Goal: Task Accomplishment & Management: Manage account settings

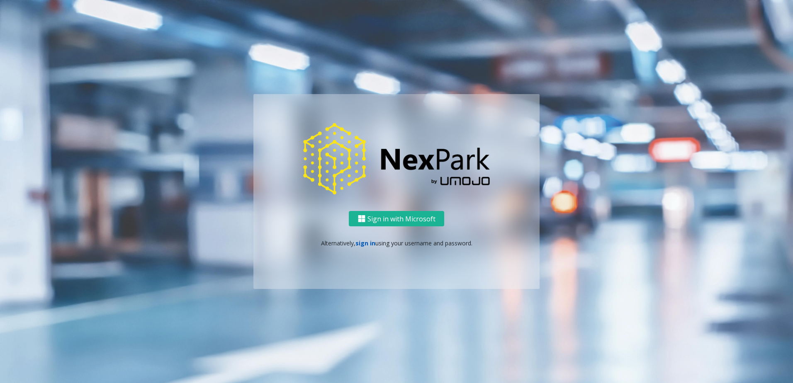
click at [361, 243] on link "sign in" at bounding box center [366, 243] width 20 height 8
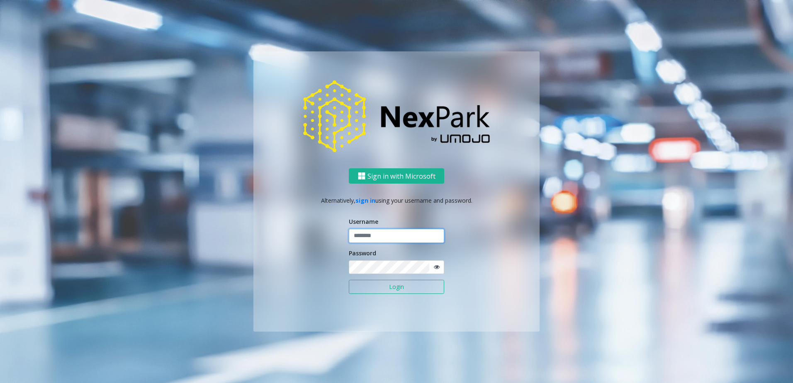
click at [387, 241] on input "text" at bounding box center [396, 236] width 95 height 14
click at [382, 245] on form "Username Password Login" at bounding box center [396, 259] width 95 height 85
click at [380, 236] on input "text" at bounding box center [396, 236] width 95 height 14
type input "********"
click at [377, 285] on button "Login" at bounding box center [396, 287] width 95 height 14
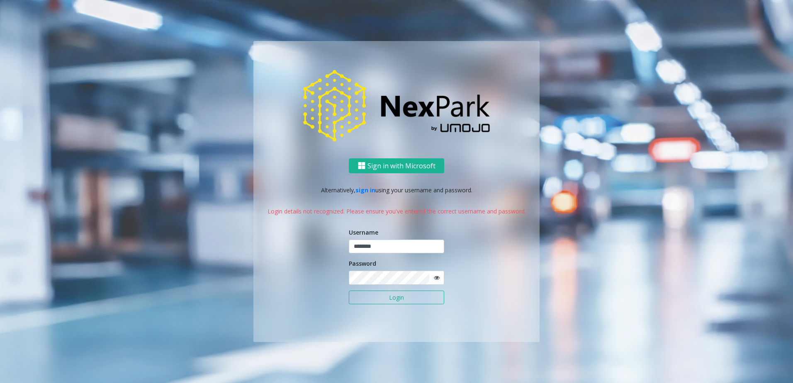
click at [435, 278] on icon at bounding box center [437, 278] width 6 height 6
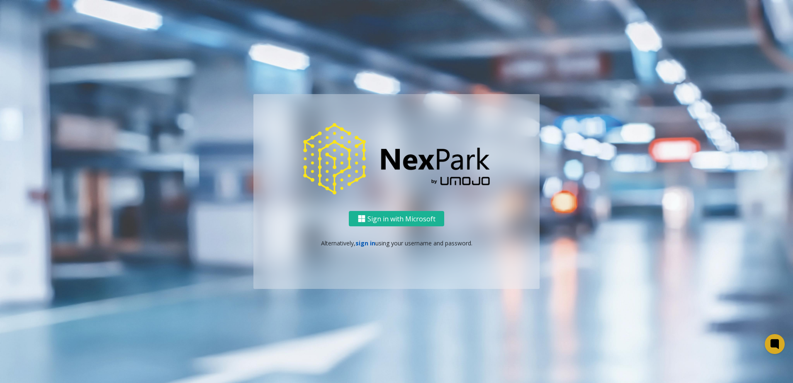
click at [358, 245] on link "sign in" at bounding box center [366, 243] width 20 height 8
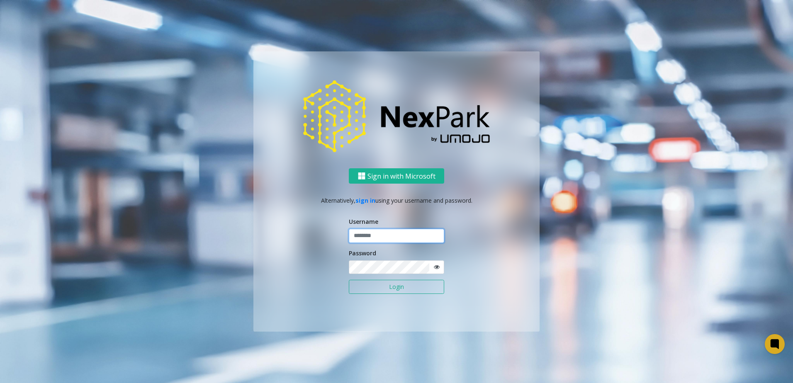
click at [364, 238] on input "text" at bounding box center [396, 236] width 95 height 14
click at [364, 239] on input "text" at bounding box center [396, 236] width 95 height 14
type input "********"
click at [359, 288] on button "Login" at bounding box center [396, 287] width 95 height 14
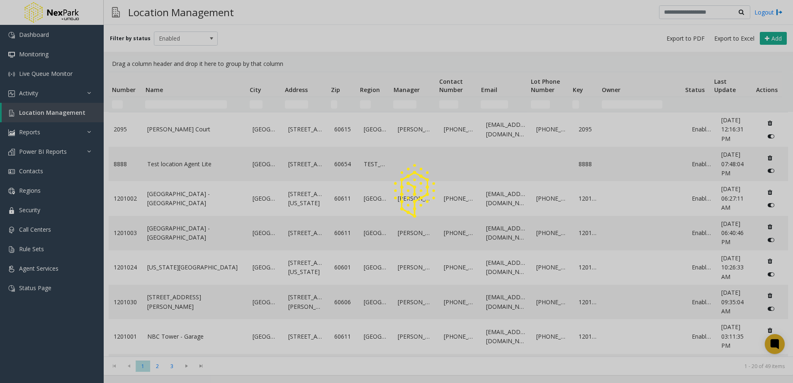
click at [173, 100] on div at bounding box center [396, 191] width 793 height 383
click at [170, 104] on div at bounding box center [396, 191] width 793 height 383
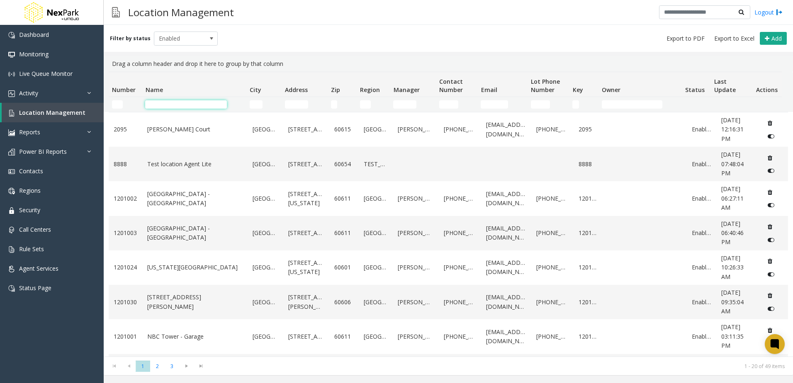
click at [170, 104] on input "Name Filter" at bounding box center [186, 104] width 82 height 8
type input "**********"
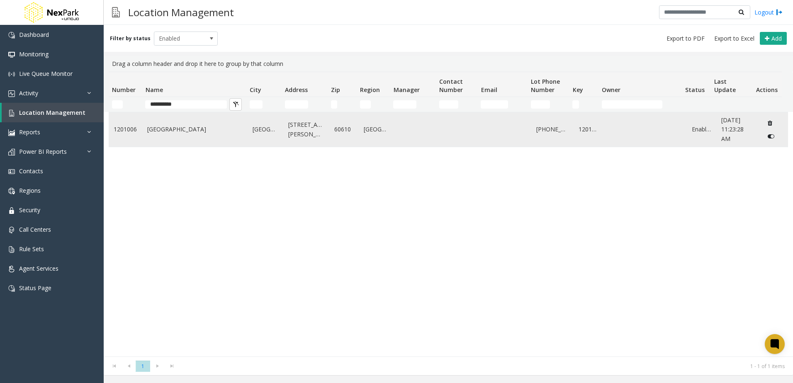
click at [157, 134] on td "[GEOGRAPHIC_DATA]" at bounding box center [194, 129] width 105 height 34
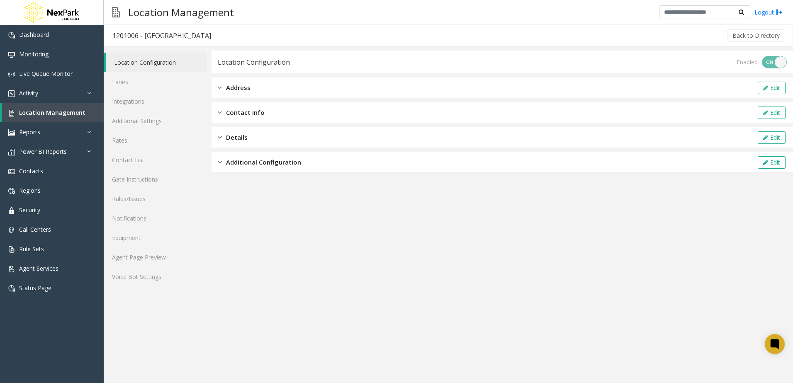
click at [266, 161] on span "Additional Configuration" at bounding box center [263, 163] width 75 height 10
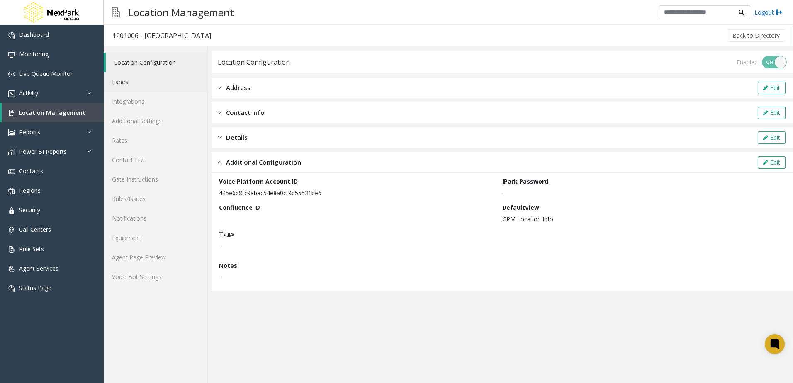
click at [157, 84] on link "Lanes" at bounding box center [155, 82] width 103 height 20
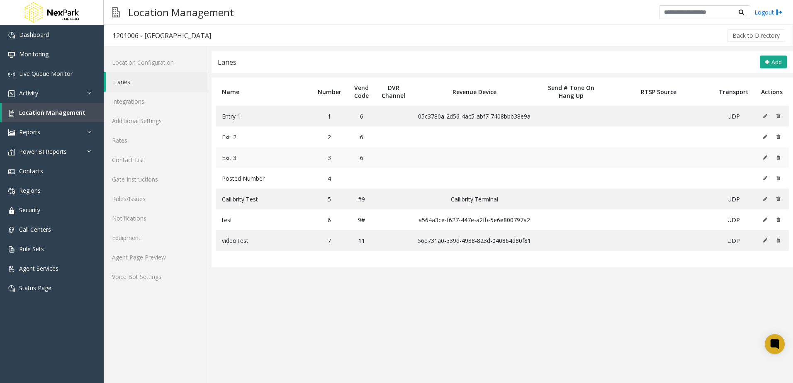
click at [230, 156] on span "Exit 3" at bounding box center [229, 158] width 15 height 8
click at [232, 159] on span "Exit 3" at bounding box center [229, 158] width 15 height 8
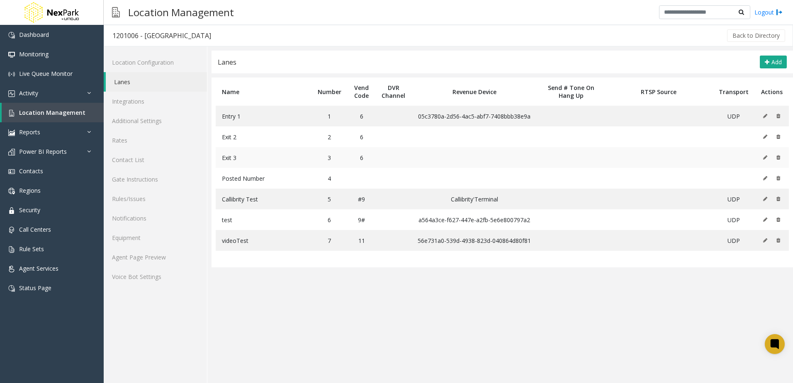
click at [232, 156] on span "Exit 3" at bounding box center [229, 158] width 15 height 8
click at [74, 185] on link "Regions" at bounding box center [52, 191] width 104 height 20
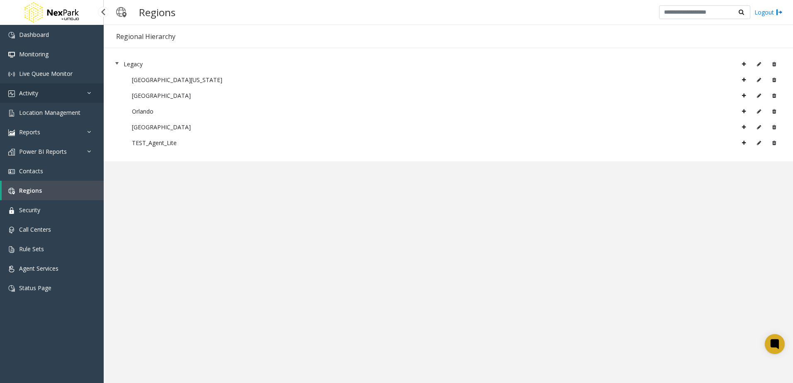
click at [60, 93] on link "Activity" at bounding box center [52, 93] width 104 height 20
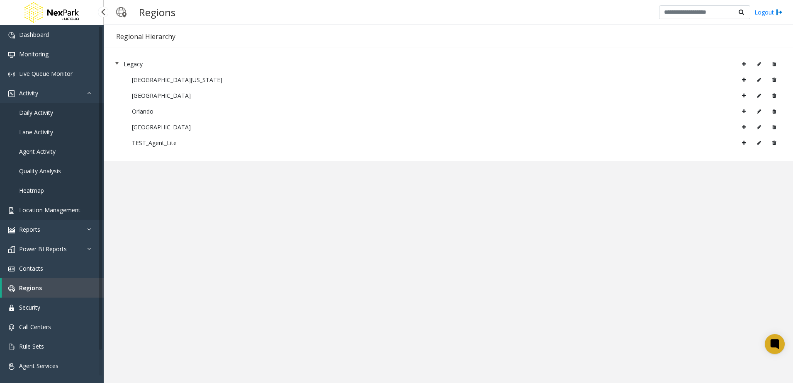
click at [53, 207] on span "Location Management" at bounding box center [49, 210] width 61 height 8
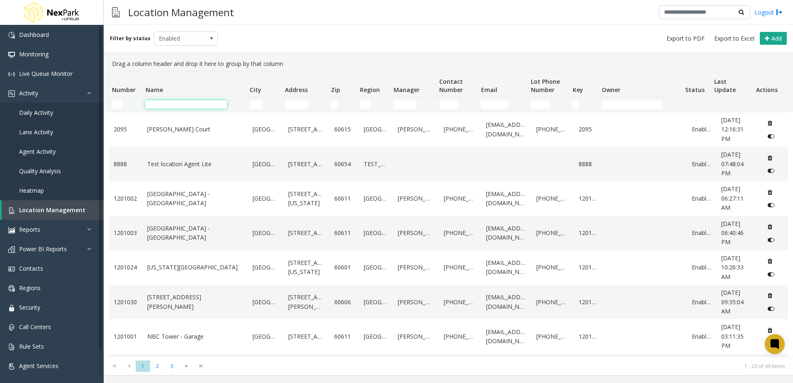
click at [174, 105] on input "Name Filter" at bounding box center [186, 104] width 82 height 8
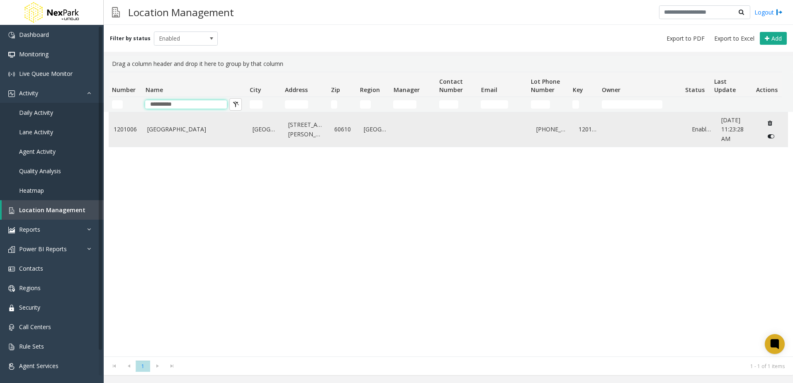
type input "**********"
click at [151, 145] on td "[GEOGRAPHIC_DATA]" at bounding box center [194, 129] width 105 height 34
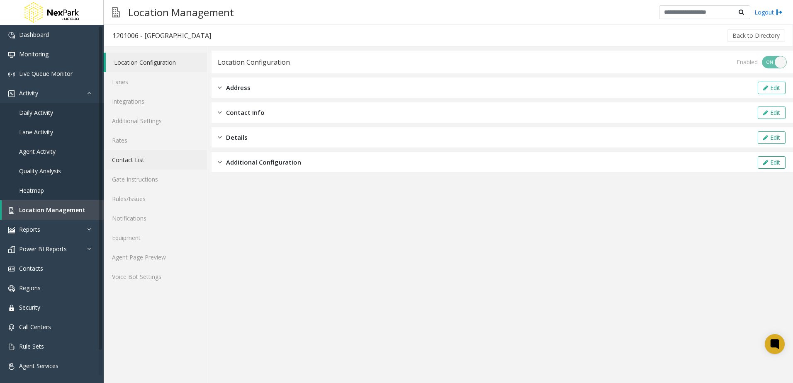
drag, startPoint x: 226, startPoint y: 191, endPoint x: 204, endPoint y: 158, distance: 39.8
click at [204, 158] on link "Contact List" at bounding box center [155, 160] width 103 height 20
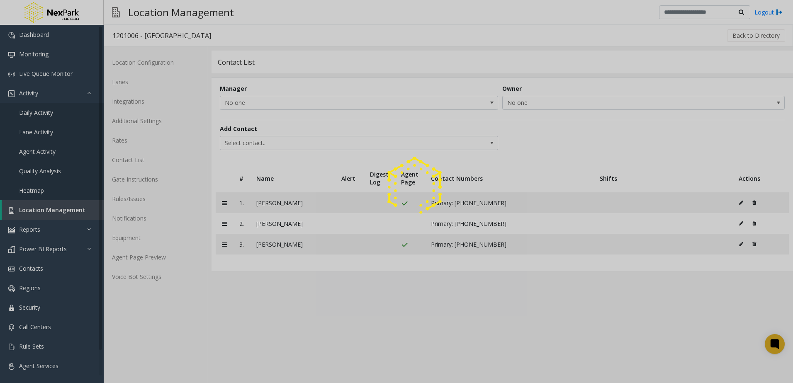
click at [152, 96] on div at bounding box center [396, 191] width 793 height 383
click at [141, 85] on div at bounding box center [396, 191] width 793 height 383
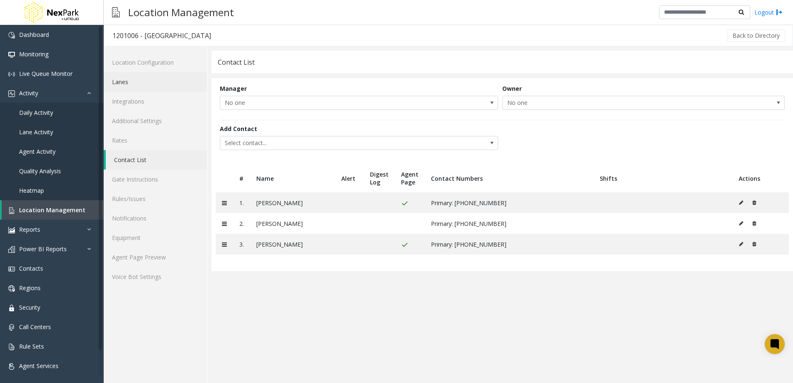
click at [137, 85] on link "Lanes" at bounding box center [155, 82] width 103 height 20
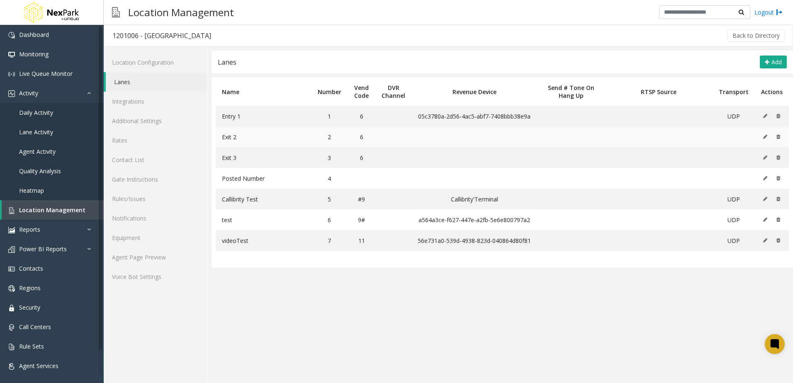
click at [767, 138] on icon at bounding box center [765, 136] width 4 height 5
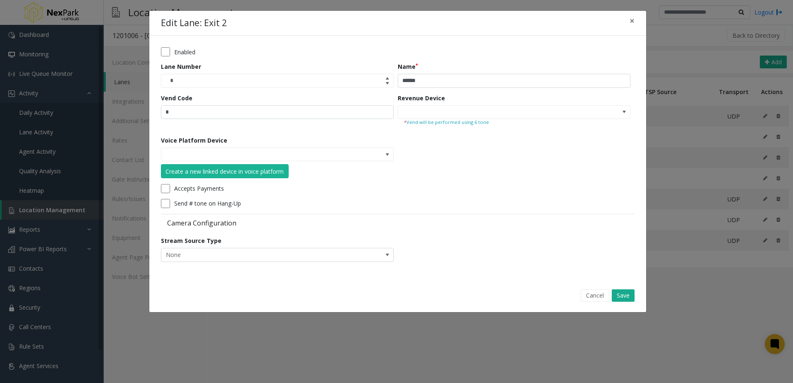
click at [588, 296] on button "Cancel" at bounding box center [595, 296] width 29 height 12
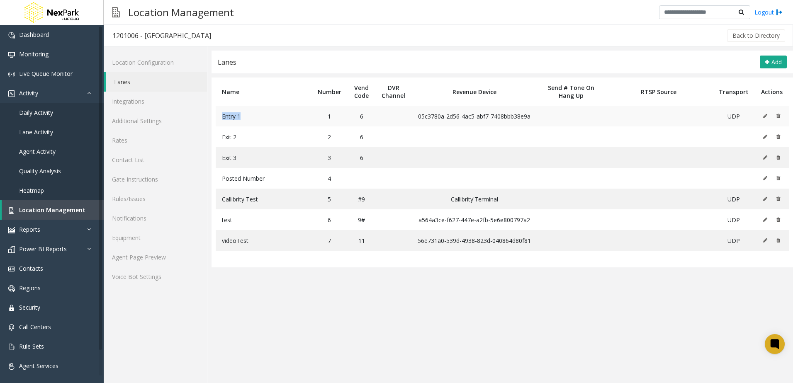
drag, startPoint x: 264, startPoint y: 117, endPoint x: 258, endPoint y: 122, distance: 7.7
click at [258, 122] on td "Entry 1" at bounding box center [264, 116] width 96 height 21
click at [286, 271] on app-lanes "Lanes Add Name Number Vend Code DVR Channel Revenue Device Send # Tone On Hang …" at bounding box center [503, 217] width 582 height 333
click at [766, 115] on icon at bounding box center [765, 116] width 4 height 5
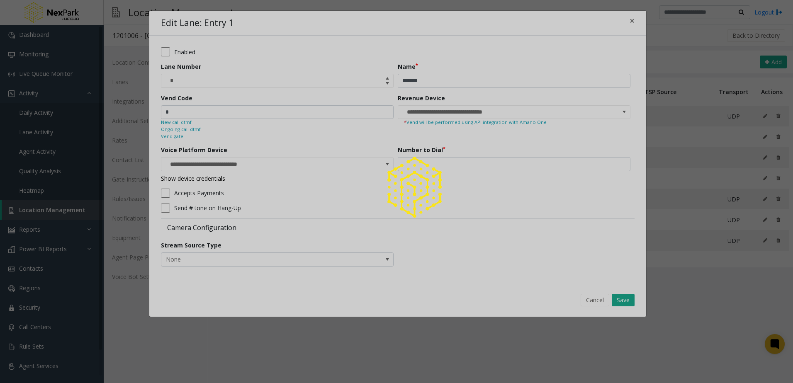
drag, startPoint x: 228, startPoint y: 149, endPoint x: 212, endPoint y: 142, distance: 17.0
type input "**********"
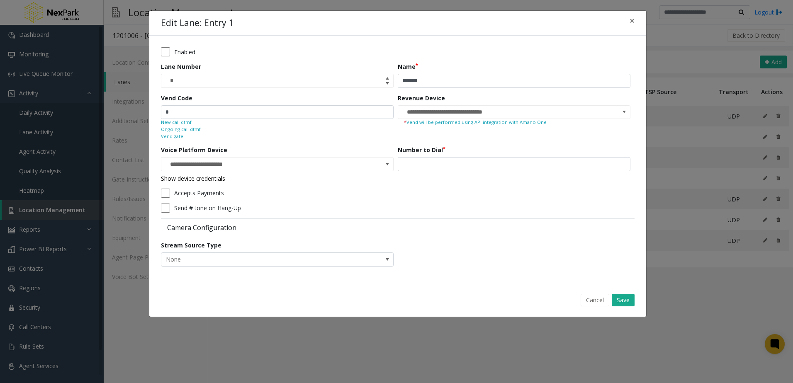
drag, startPoint x: 212, startPoint y: 142, endPoint x: 198, endPoint y: 141, distance: 15.0
click at [198, 141] on form "**********" at bounding box center [398, 159] width 474 height 225
drag, startPoint x: 160, startPoint y: 151, endPoint x: 231, endPoint y: 154, distance: 71.0
click at [231, 154] on div "**********" at bounding box center [397, 160] width 497 height 249
click at [239, 138] on div "Vend gate" at bounding box center [277, 136] width 233 height 7
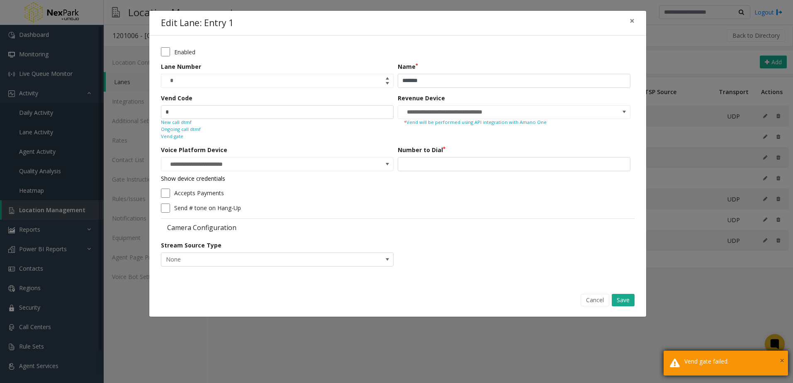
click at [780, 360] on span "×" at bounding box center [782, 360] width 5 height 11
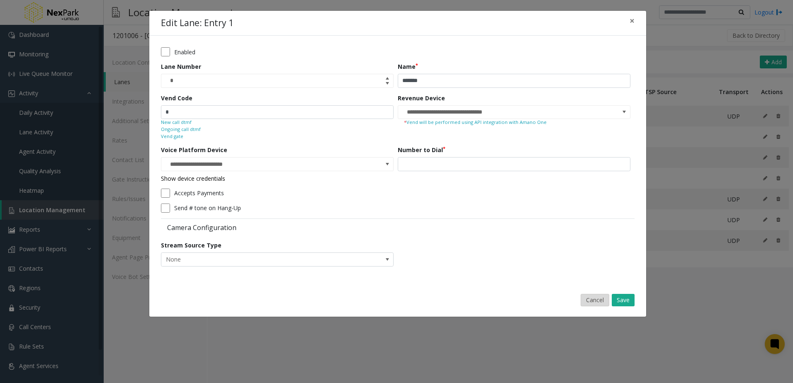
click at [592, 296] on button "Cancel" at bounding box center [595, 300] width 29 height 12
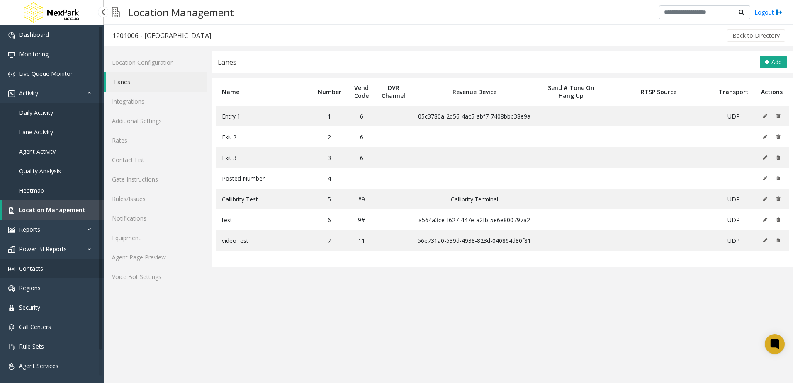
click at [54, 266] on link "Contacts" at bounding box center [52, 269] width 104 height 20
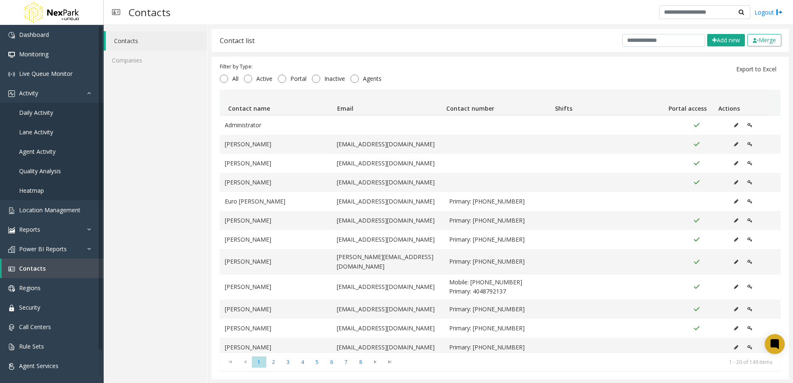
click at [649, 50] on div "Contact list Add new Merge" at bounding box center [501, 40] width 578 height 23
click at [651, 41] on input "text" at bounding box center [663, 40] width 83 height 13
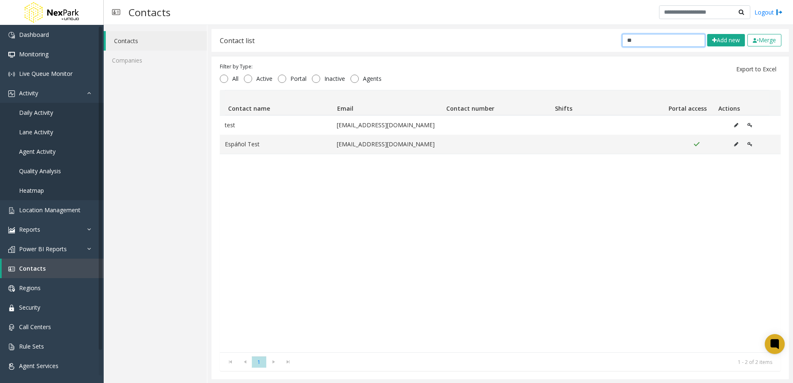
type input "*"
